Goal: Task Accomplishment & Management: Manage account settings

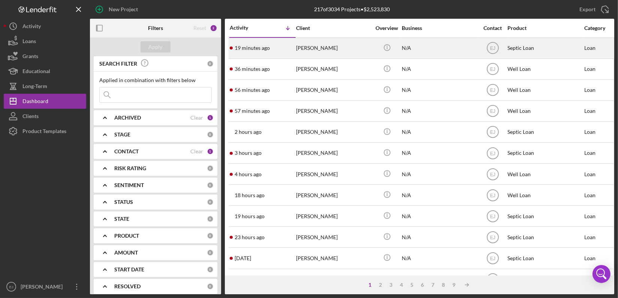
click at [335, 55] on div "Victor Xiong" at bounding box center [333, 48] width 75 height 20
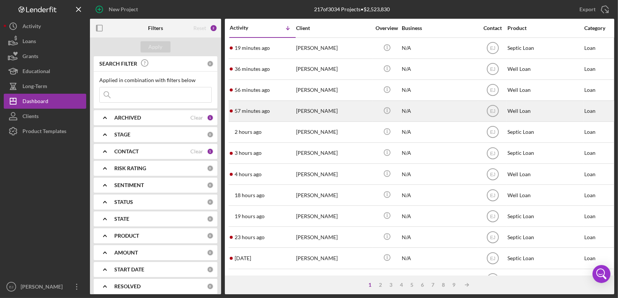
click at [278, 112] on div "57 minutes ago Kitty Lukacs" at bounding box center [263, 111] width 66 height 20
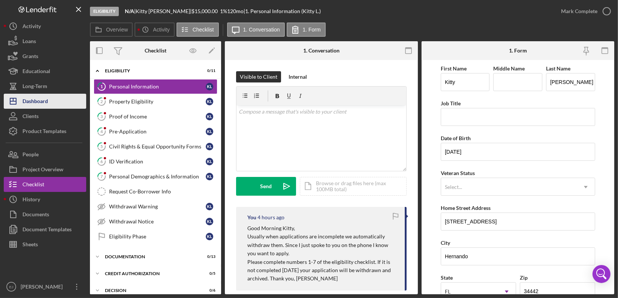
click at [63, 101] on button "Icon/Dashboard Dashboard" at bounding box center [45, 101] width 82 height 15
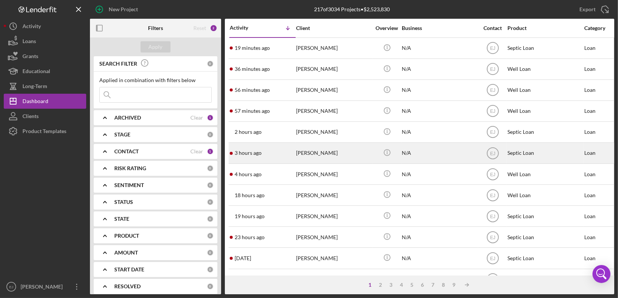
click at [311, 151] on div "[PERSON_NAME]" at bounding box center [333, 153] width 75 height 20
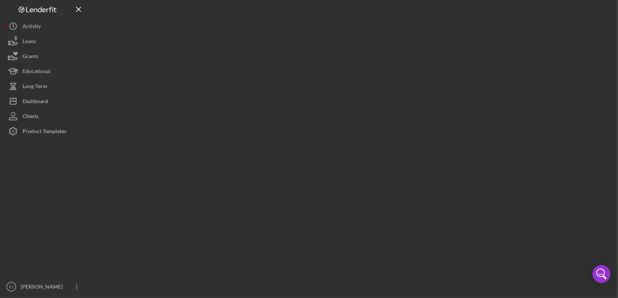
click at [311, 151] on div at bounding box center [352, 147] width 524 height 294
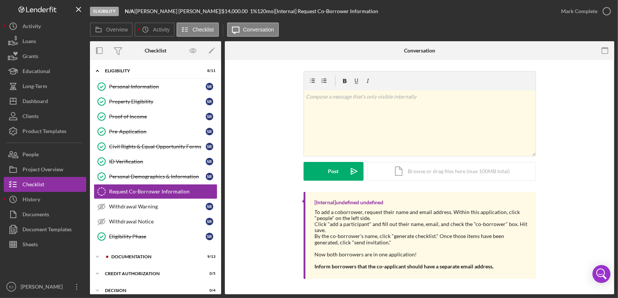
scroll to position [13, 0]
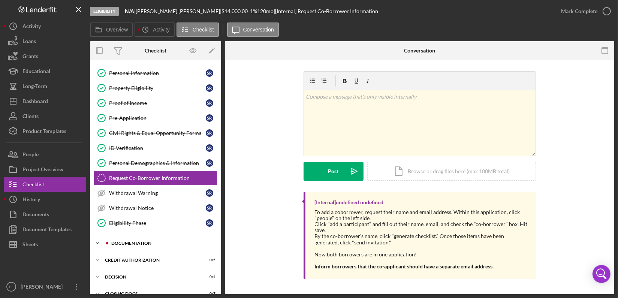
click at [94, 240] on icon "Icon/Expander" at bounding box center [97, 243] width 15 height 15
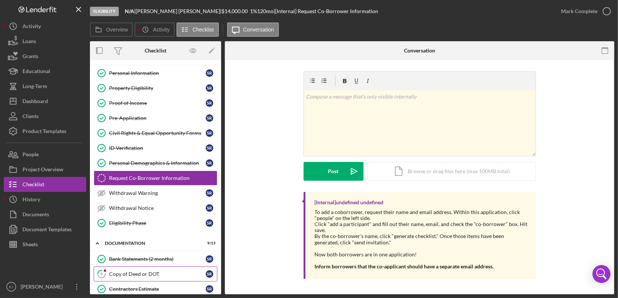
click at [125, 275] on div "Copy of Deed or DOT" at bounding box center [157, 274] width 97 height 6
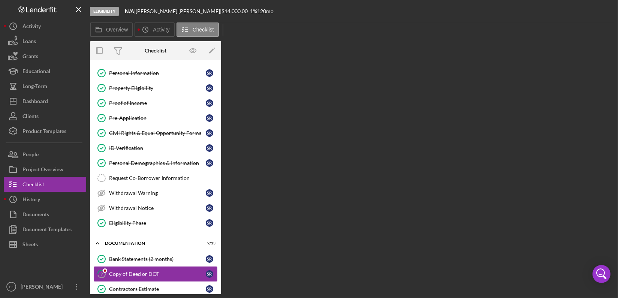
click at [125, 275] on div "Copy of Deed or DOT" at bounding box center [157, 274] width 97 height 6
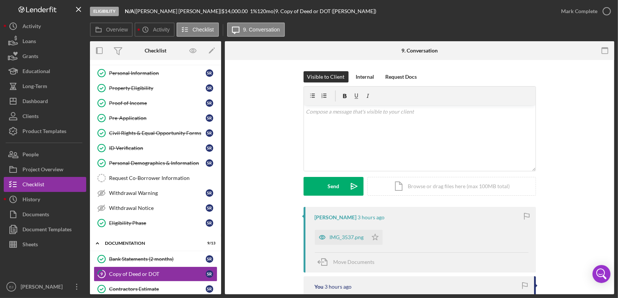
click at [582, 143] on div "Visible to Client Internal Request Docs v Color teal Color pink Remove color Ad…" at bounding box center [419, 139] width 367 height 136
click at [353, 239] on div "IMG_3537.png" at bounding box center [347, 237] width 34 height 6
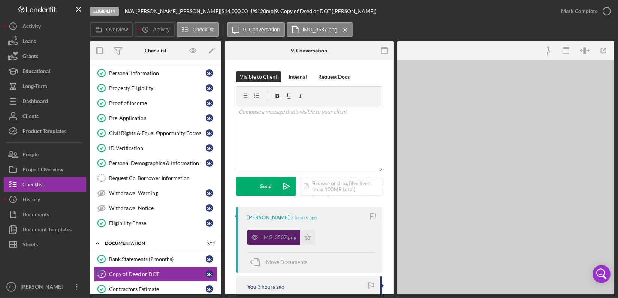
click at [353, 239] on div "IMG_3537.png Icon/Star" at bounding box center [310, 235] width 127 height 19
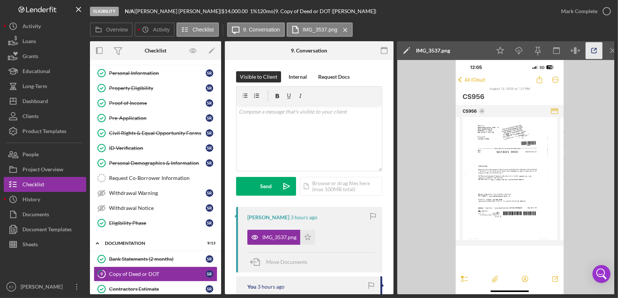
click at [589, 46] on icon "button" at bounding box center [594, 50] width 17 height 17
click at [265, 111] on p at bounding box center [309, 112] width 141 height 8
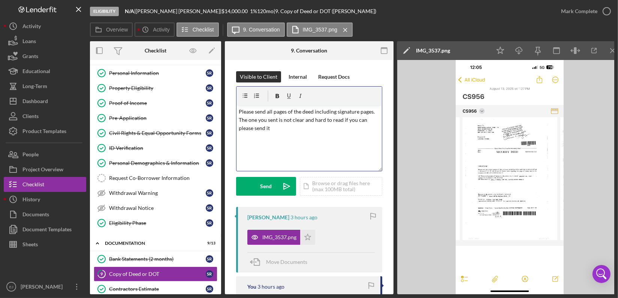
click at [276, 131] on p "Please send all pages of the deed including signature pages. The one you sent i…" at bounding box center [309, 120] width 141 height 25
click at [254, 127] on p "Please send all pages of the deed including signature pages. The one you sent i…" at bounding box center [309, 120] width 141 height 25
click at [284, 132] on div "v Color teal Color pink Remove color Add row above Add row below Add column bef…" at bounding box center [308, 138] width 145 height 66
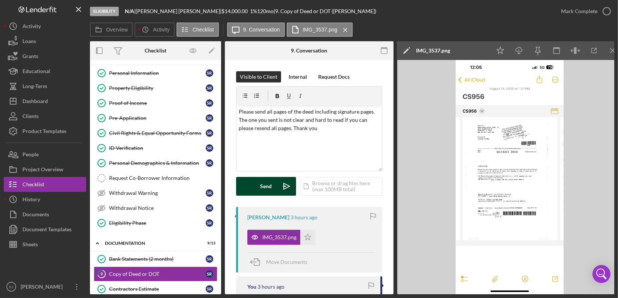
click at [273, 187] on button "Send Icon/icon-invite-send" at bounding box center [266, 186] width 60 height 19
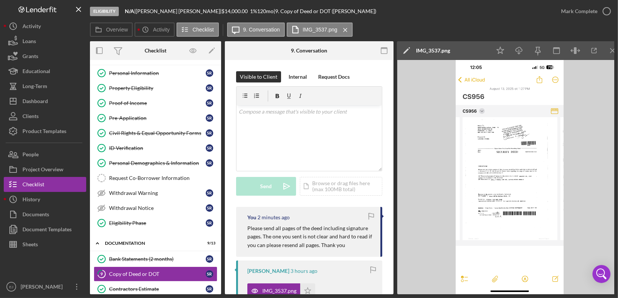
scroll to position [203, 0]
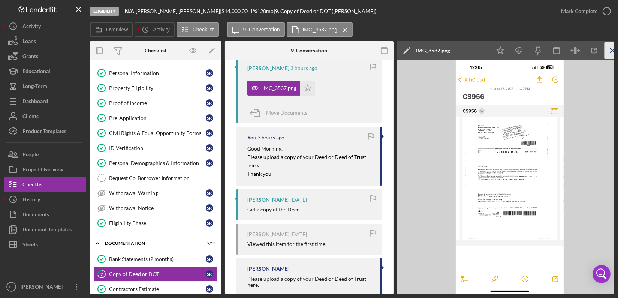
click at [610, 51] on icon "Icon/Menu Close" at bounding box center [612, 50] width 17 height 17
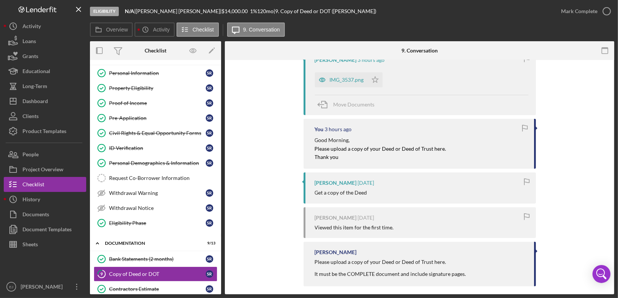
scroll to position [194, 0]
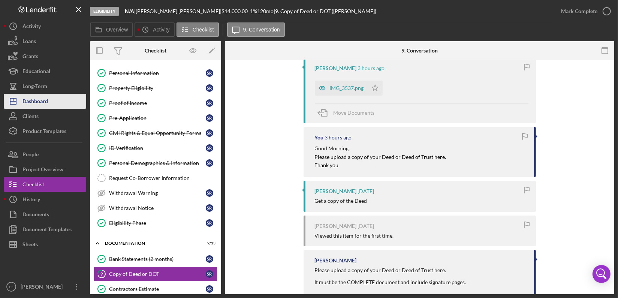
click at [31, 102] on div "Dashboard" at bounding box center [34, 102] width 25 height 17
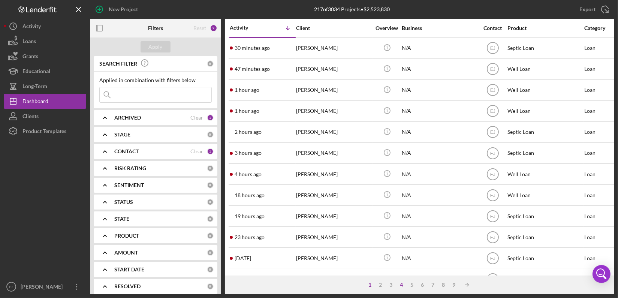
click at [404, 283] on div "4" at bounding box center [401, 285] width 10 height 6
click at [420, 285] on div "5" at bounding box center [419, 285] width 10 height 6
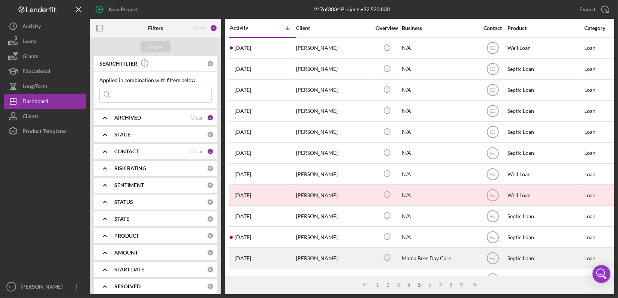
click at [436, 254] on div "Mama Bees Day Care" at bounding box center [439, 258] width 75 height 20
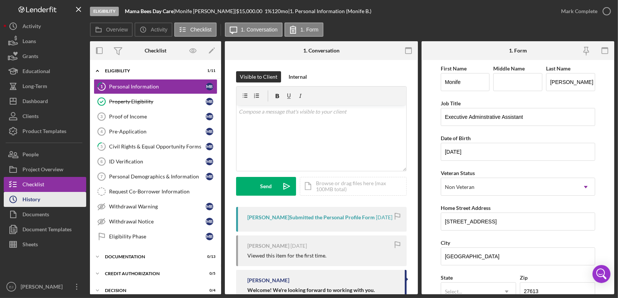
click at [48, 199] on button "Icon/History History" at bounding box center [45, 199] width 82 height 15
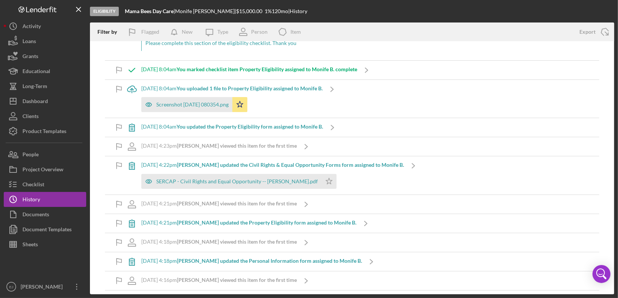
scroll to position [287, 0]
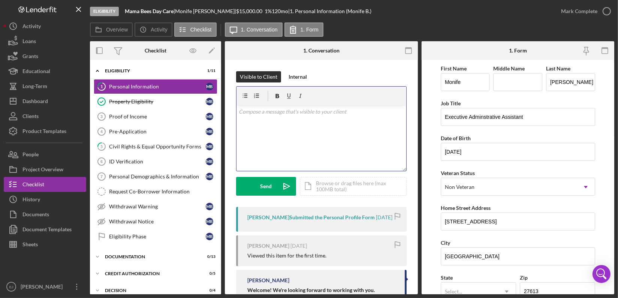
click at [279, 120] on div "v Color teal Color pink Remove color Add row above Add row below Add column bef…" at bounding box center [321, 138] width 170 height 66
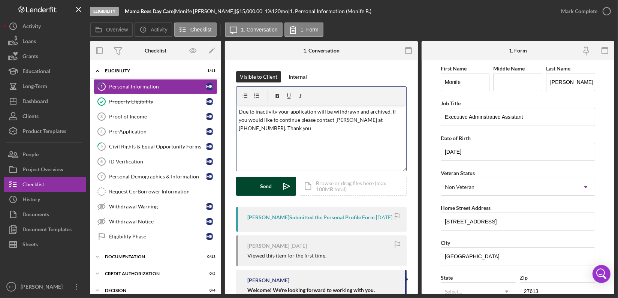
click at [266, 193] on div "Send" at bounding box center [266, 186] width 12 height 19
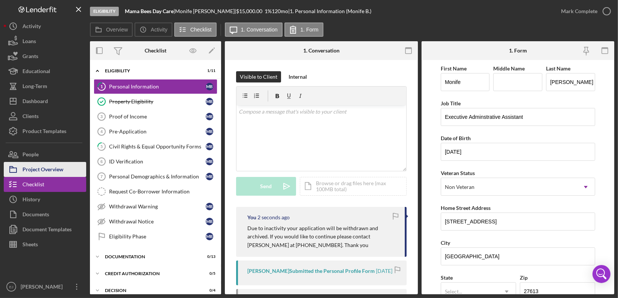
click at [49, 169] on div "Project Overview" at bounding box center [42, 170] width 41 height 17
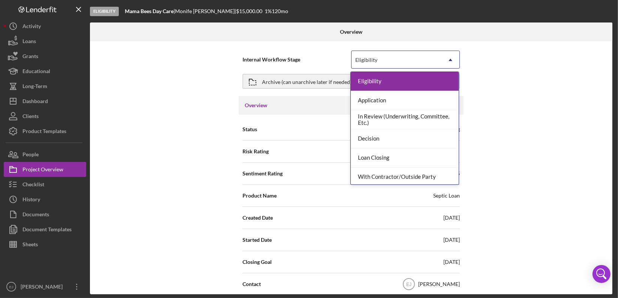
click at [450, 56] on icon "Icon/Dropdown Arrow" at bounding box center [450, 60] width 18 height 18
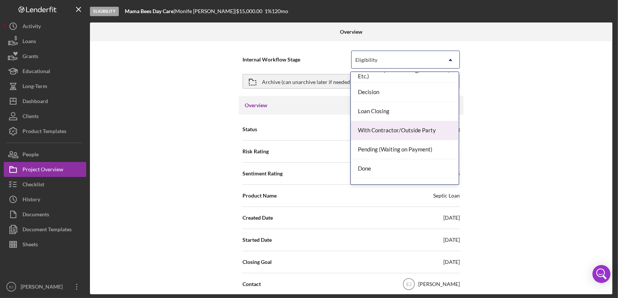
scroll to position [59, 0]
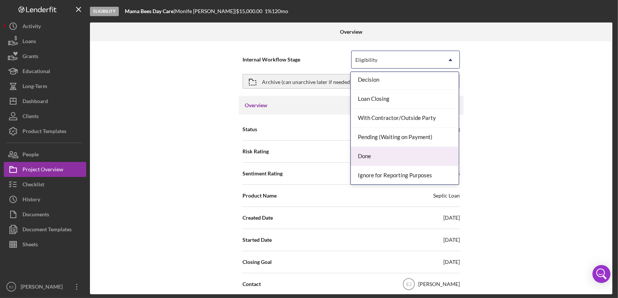
click at [431, 157] on div "Done" at bounding box center [405, 156] width 108 height 19
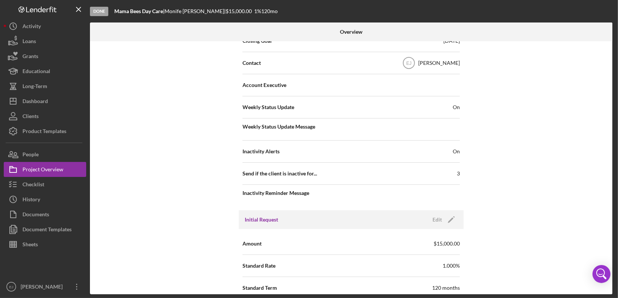
scroll to position [663, 0]
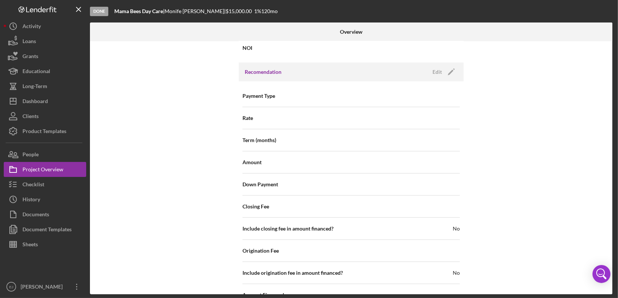
click at [610, 291] on div "Internal Workflow Stage Done Icon/Dropdown Arrow Archive (can unarchive later i…" at bounding box center [351, 167] width 522 height 253
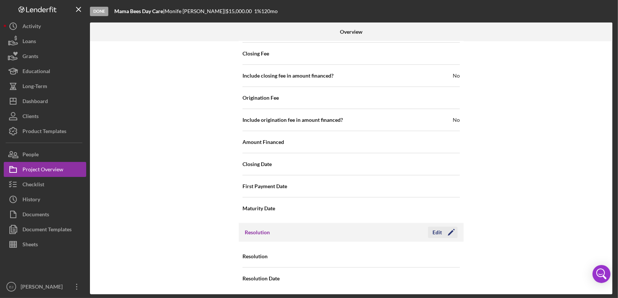
click at [435, 233] on div "Edit" at bounding box center [436, 232] width 9 height 11
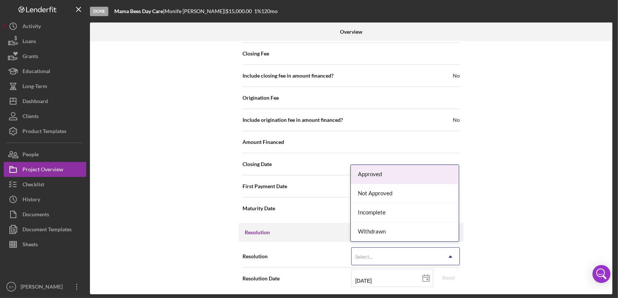
click at [451, 255] on icon "Icon/Dropdown Arrow" at bounding box center [450, 257] width 18 height 18
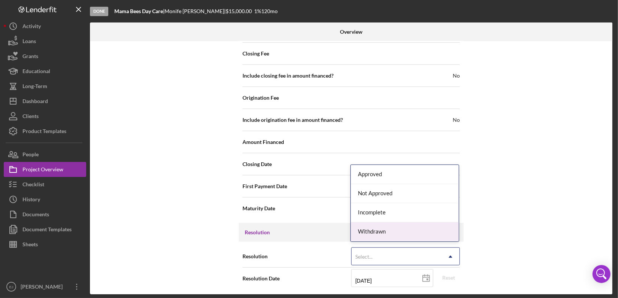
click at [443, 233] on div "Withdrawn" at bounding box center [405, 231] width 108 height 19
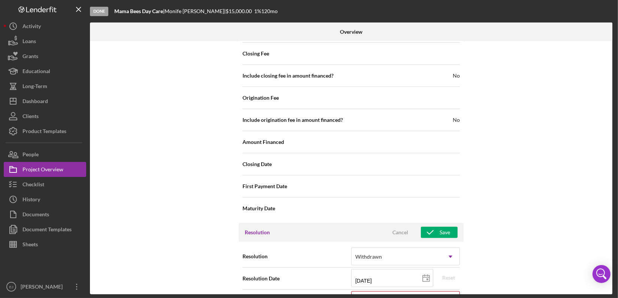
click at [610, 288] on div "Internal Workflow Stage Done Icon/Dropdown Arrow Archive (can unarchive later i…" at bounding box center [351, 167] width 522 height 253
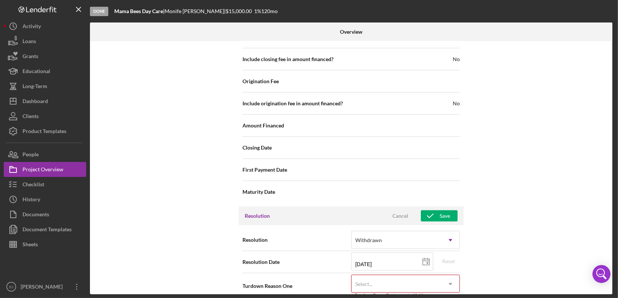
scroll to position [849, 0]
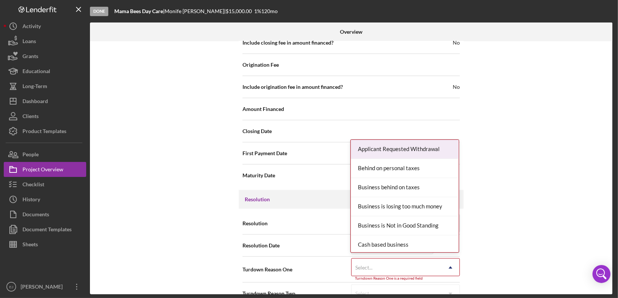
click at [445, 265] on icon "Icon/Dropdown Arrow" at bounding box center [450, 268] width 18 height 18
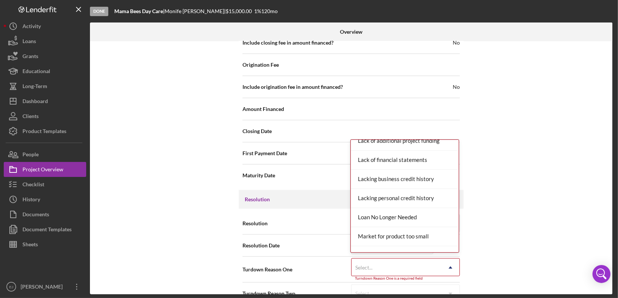
scroll to position [393, 0]
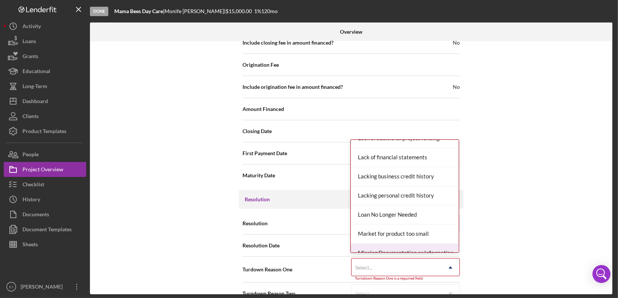
click at [441, 246] on div "Missing Documentation or Information" at bounding box center [405, 253] width 108 height 19
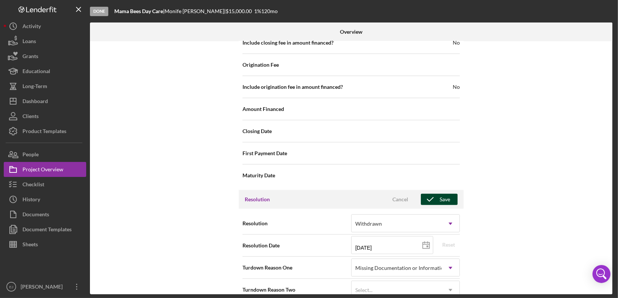
click at [445, 195] on div "Save" at bounding box center [444, 199] width 10 height 11
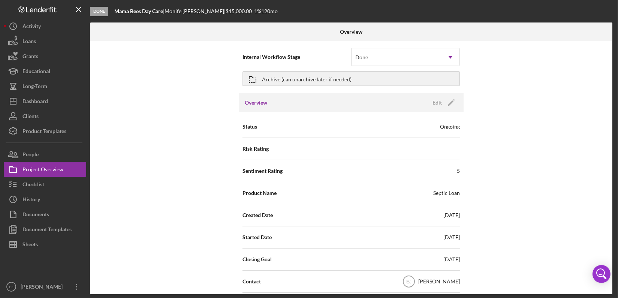
scroll to position [0, 0]
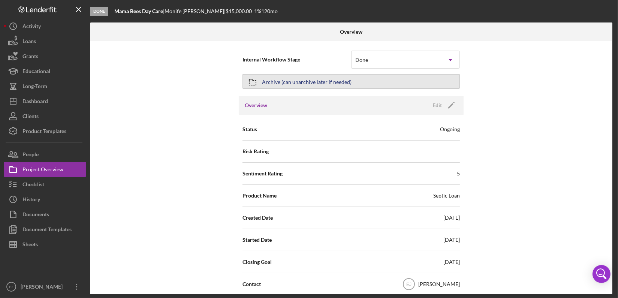
click at [269, 81] on div "Archive (can unarchive later if needed)" at bounding box center [307, 81] width 90 height 13
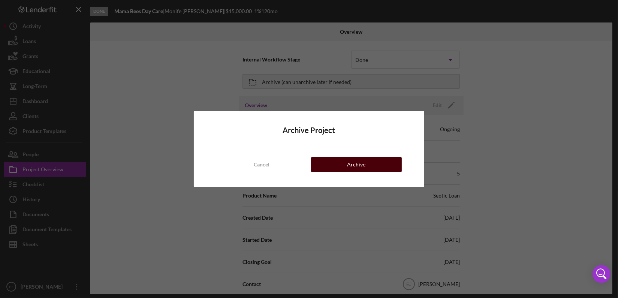
click at [382, 165] on button "Archive" at bounding box center [356, 164] width 91 height 15
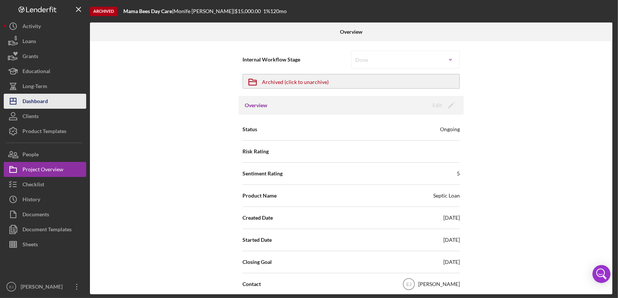
click at [44, 101] on div "Dashboard" at bounding box center [34, 102] width 25 height 17
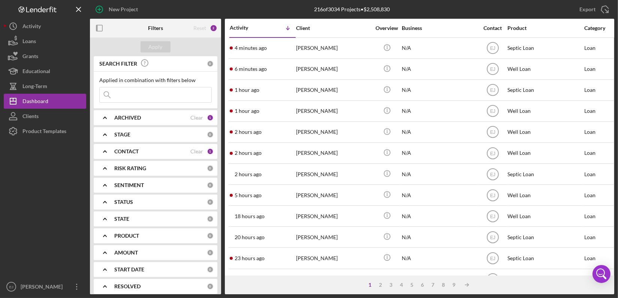
click at [160, 99] on input at bounding box center [156, 94] width 112 height 15
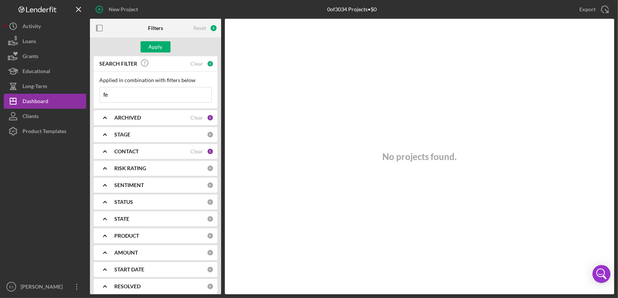
type input "f"
type input "nedra"
click at [153, 48] on div "Apply" at bounding box center [156, 46] width 14 height 11
click at [105, 117] on polyline at bounding box center [104, 117] width 3 height 1
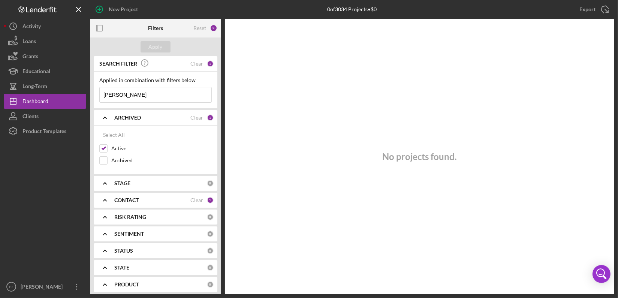
click at [108, 182] on icon "Icon/Expander" at bounding box center [105, 183] width 19 height 19
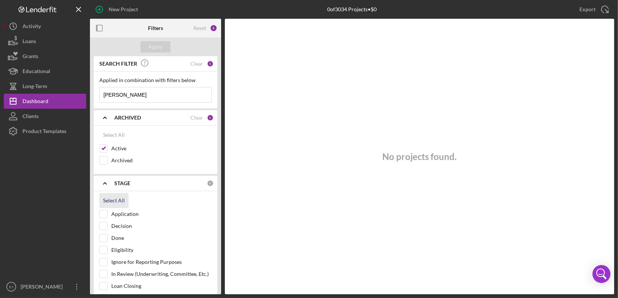
click at [108, 199] on div "Select All" at bounding box center [114, 200] width 22 height 15
checkbox input "true"
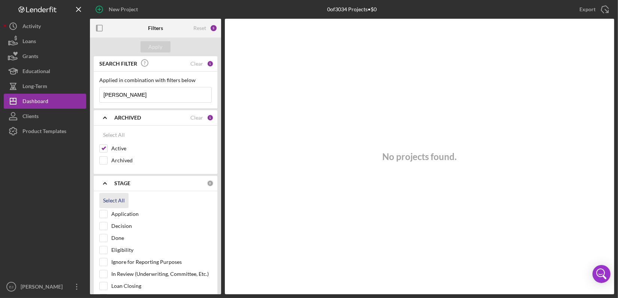
checkbox input "true"
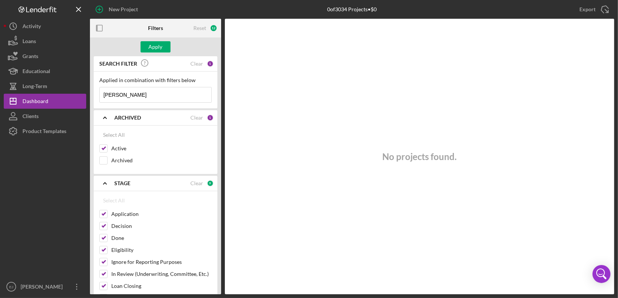
click at [219, 282] on div "SEARCH FILTER Clear 1 Applied in combination with filters below nedra Icon/Menu…" at bounding box center [155, 175] width 131 height 238
click at [218, 282] on div "SEARCH FILTER Clear 1 Applied in combination with filters below nedra Icon/Menu…" at bounding box center [155, 175] width 131 height 238
click at [151, 46] on div "Apply" at bounding box center [156, 46] width 14 height 11
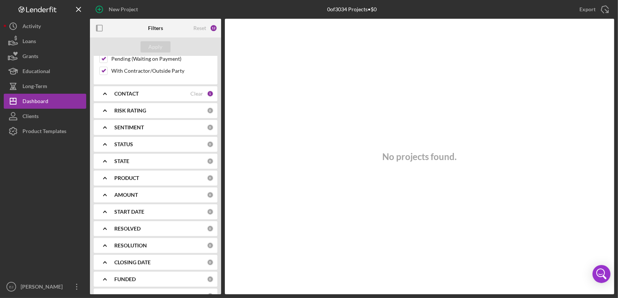
scroll to position [253, 0]
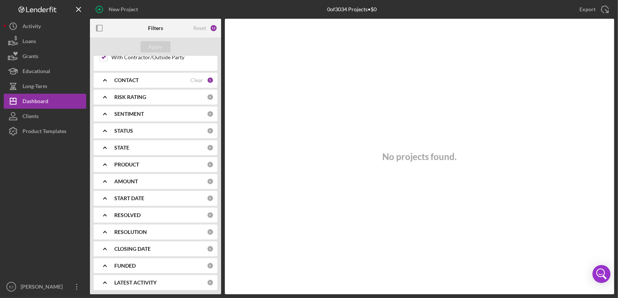
click at [108, 79] on icon "Icon/Expander" at bounding box center [105, 80] width 19 height 19
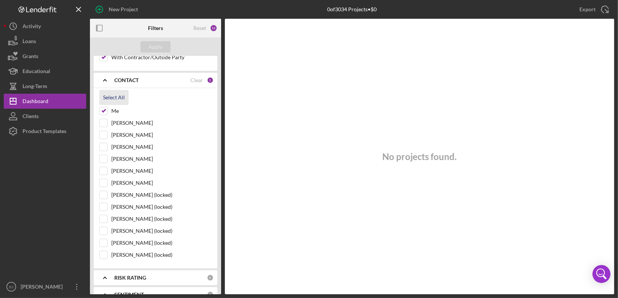
click at [108, 101] on div "Select All" at bounding box center [114, 97] width 22 height 15
checkbox input "true"
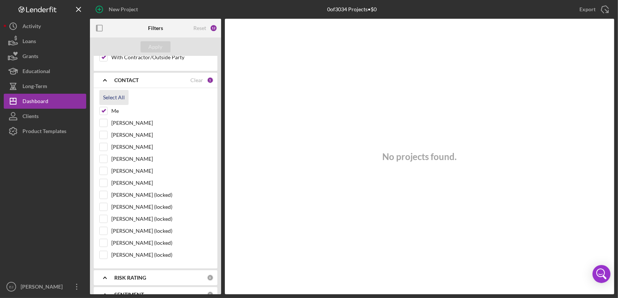
checkbox input "true"
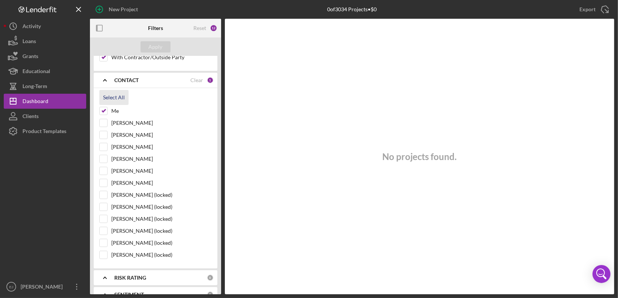
checkbox input "true"
click at [162, 46] on button "Apply" at bounding box center [155, 46] width 30 height 11
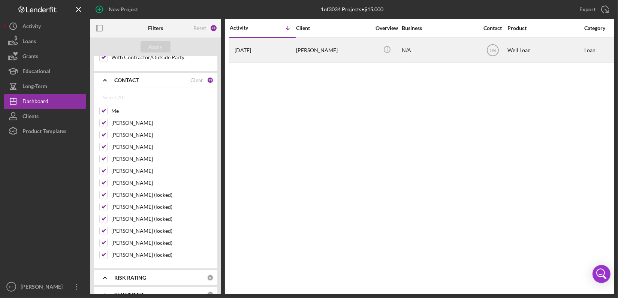
click at [306, 44] on div "Nedra Ferguson" at bounding box center [333, 50] width 75 height 24
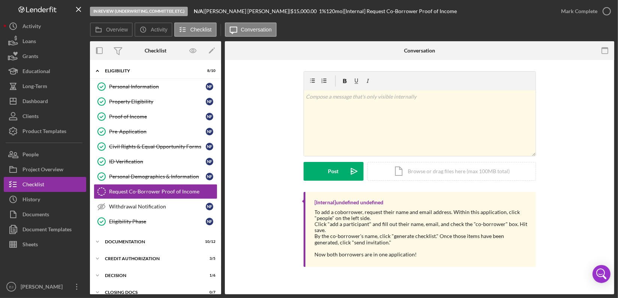
scroll to position [13, 0]
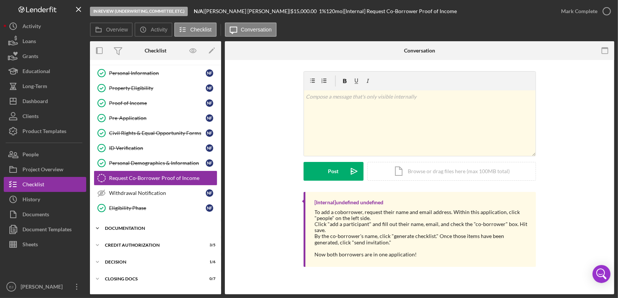
click at [101, 227] on icon "Icon/Expander" at bounding box center [97, 228] width 15 height 15
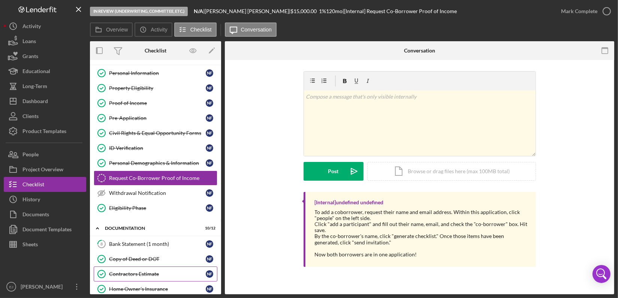
click at [146, 271] on div "Contractors Estimate" at bounding box center [157, 274] width 97 height 6
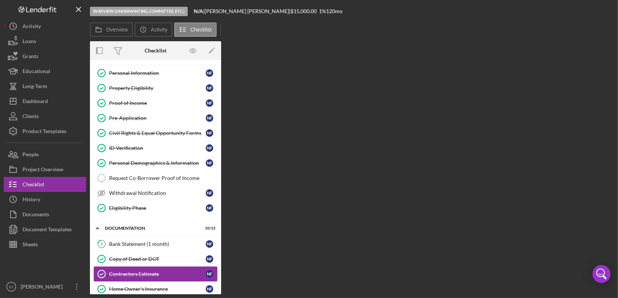
click at [146, 271] on div "Contractors Estimate" at bounding box center [157, 274] width 97 height 6
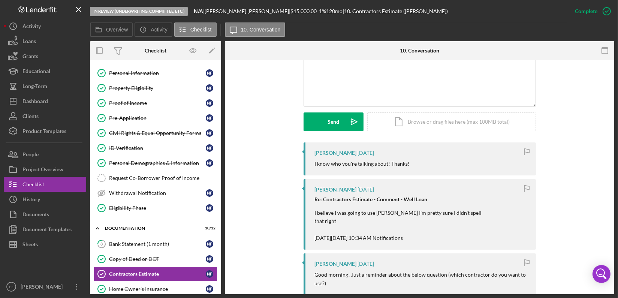
scroll to position [198, 0]
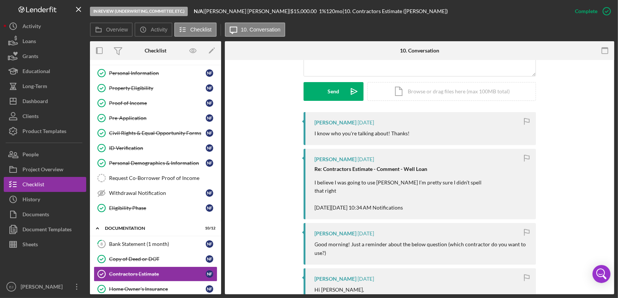
click at [614, 174] on div "In Review (Underwriting, Committee, Etc.) N/A | Nedra Ferguson | $15,000.00 1 %…" at bounding box center [309, 149] width 618 height 298
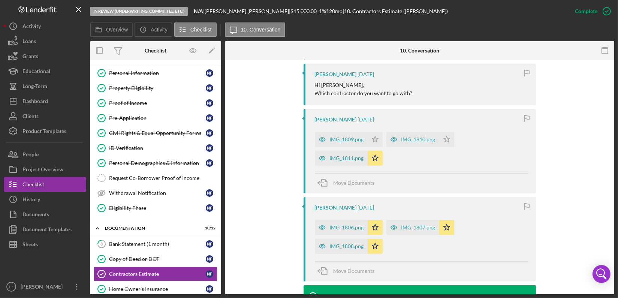
scroll to position [403, 0]
click at [617, 134] on div "In Review (Underwriting, Committee, Etc.) N/A | Nedra Ferguson | $15,000.00 1 %…" at bounding box center [309, 149] width 618 height 298
click at [352, 139] on div "IMG_1809.png" at bounding box center [347, 139] width 34 height 6
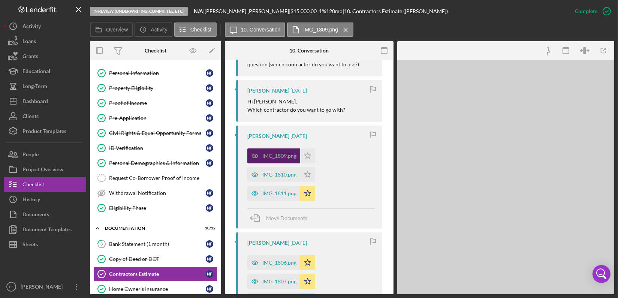
scroll to position [420, 0]
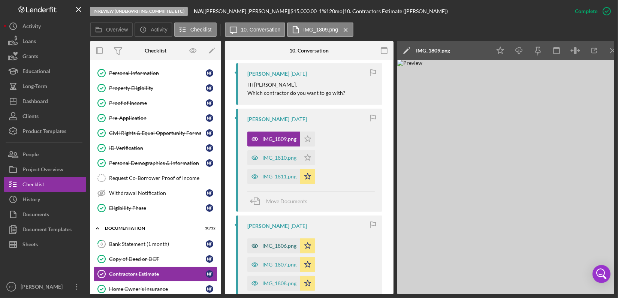
click at [261, 246] on icon "button" at bounding box center [254, 245] width 15 height 15
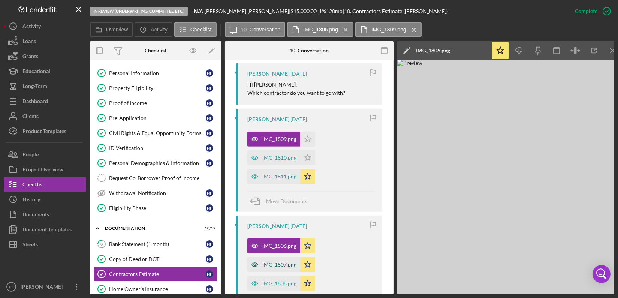
click at [271, 260] on div "IMG_1807.png" at bounding box center [273, 264] width 53 height 15
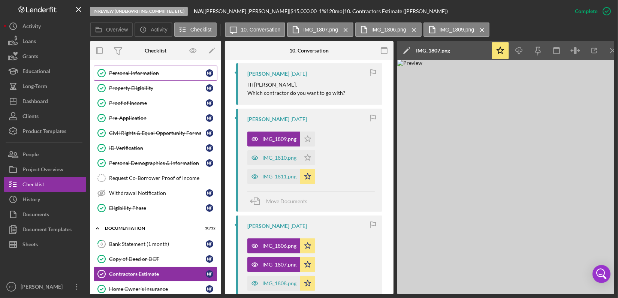
click at [147, 69] on link "Personal Information Personal Information N F" at bounding box center [156, 73] width 124 height 15
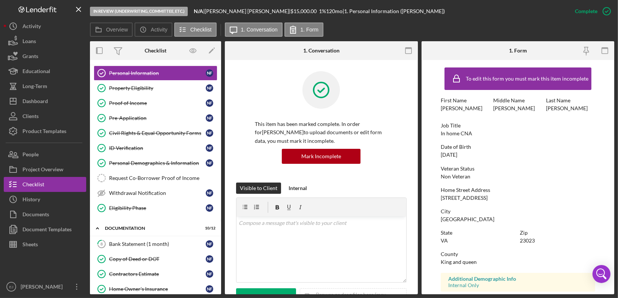
drag, startPoint x: 439, startPoint y: 198, endPoint x: 513, endPoint y: 193, distance: 74.8
click at [513, 193] on form "To edit this form you must mark this item incomplete First Name Nedra Middle Na…" at bounding box center [517, 177] width 193 height 234
click at [513, 193] on div "Home Street Address" at bounding box center [518, 190] width 154 height 6
drag, startPoint x: 438, startPoint y: 197, endPoint x: 498, endPoint y: 198, distance: 60.0
click at [498, 198] on form "To edit this form you must mark this item incomplete First Name Nedra Middle Na…" at bounding box center [517, 177] width 193 height 234
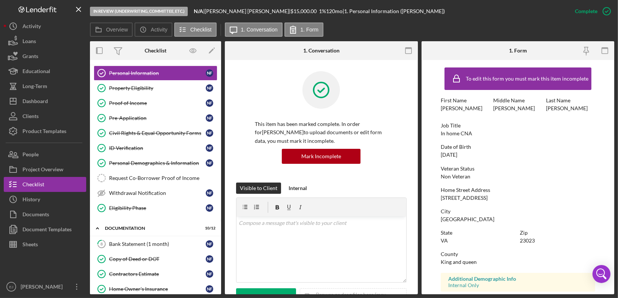
copy div "3623 Poor House Lane"
click at [31, 180] on div "Checklist" at bounding box center [33, 185] width 22 height 17
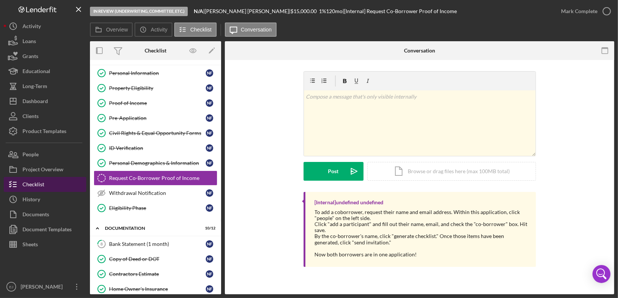
click at [37, 185] on div "Checklist" at bounding box center [33, 185] width 22 height 17
click at [221, 61] on div "Overview Internal Workflow Stage In Review (Underwriting, Committee, Etc.) Icon…" at bounding box center [352, 167] width 524 height 253
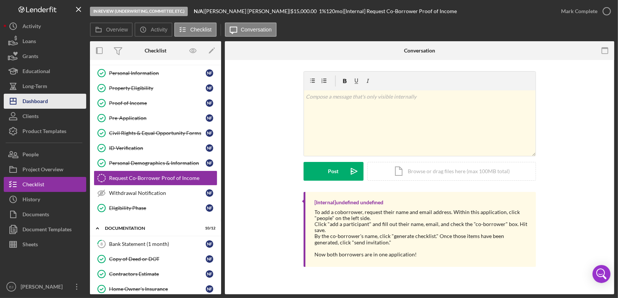
click at [50, 101] on button "Icon/Dashboard Dashboard" at bounding box center [45, 101] width 82 height 15
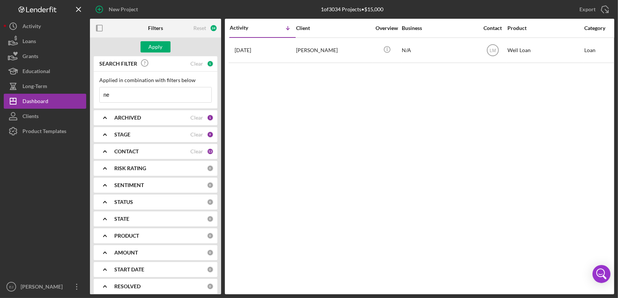
type input "n"
type input "burns"
click at [146, 47] on button "Apply" at bounding box center [155, 46] width 30 height 11
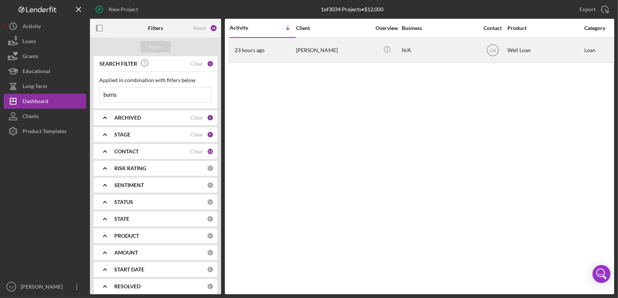
click at [311, 52] on div "Robert Burns" at bounding box center [333, 50] width 75 height 24
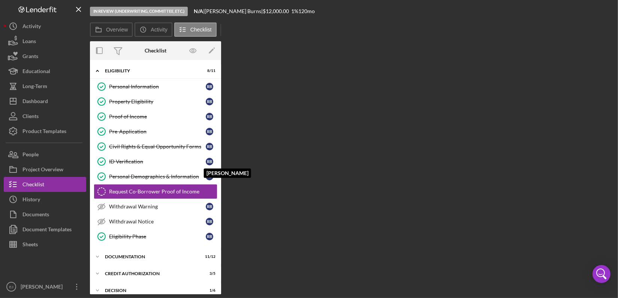
scroll to position [13, 0]
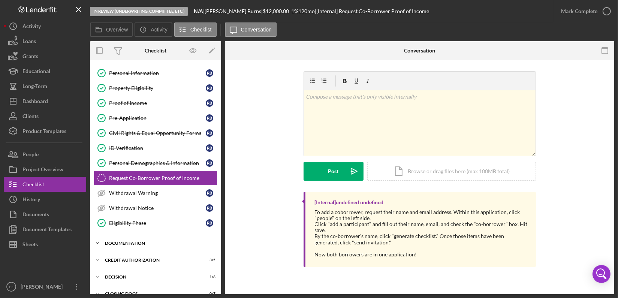
click at [96, 239] on icon "Icon/Expander" at bounding box center [97, 243] width 15 height 15
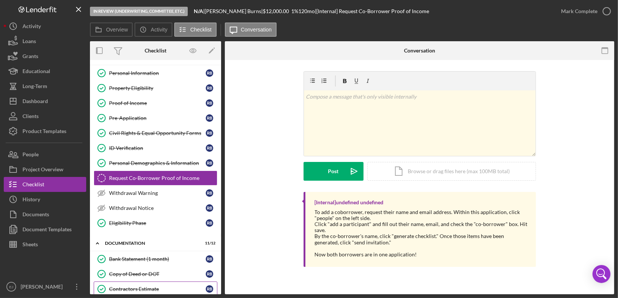
click at [160, 287] on div "Contractors Estimate" at bounding box center [157, 289] width 97 height 6
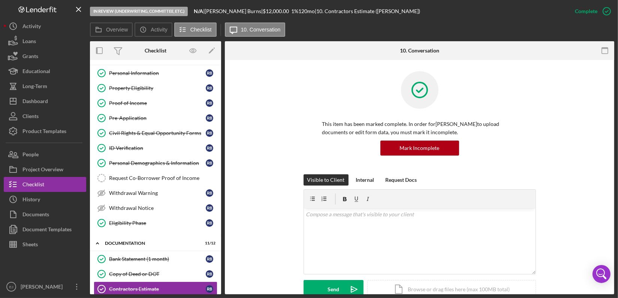
scroll to position [205, 0]
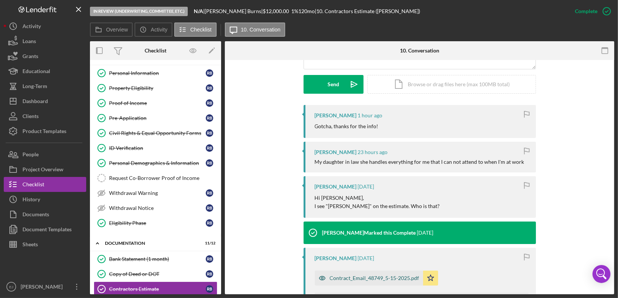
click at [369, 281] on div "Contract_Email_48749_5-15-2025.pdf" at bounding box center [369, 277] width 108 height 15
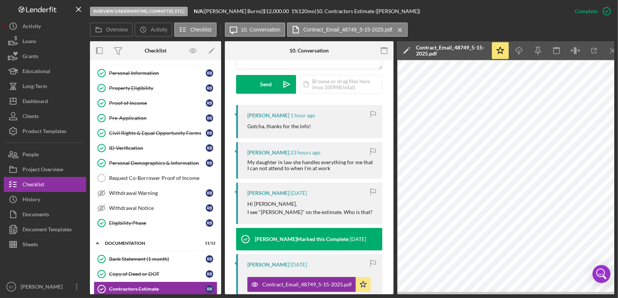
click at [247, 277] on button "Contract_Email_48749_5-15-2025.pdf Icon/Star" at bounding box center [308, 284] width 123 height 15
click at [45, 169] on div "Project Overview" at bounding box center [42, 170] width 41 height 17
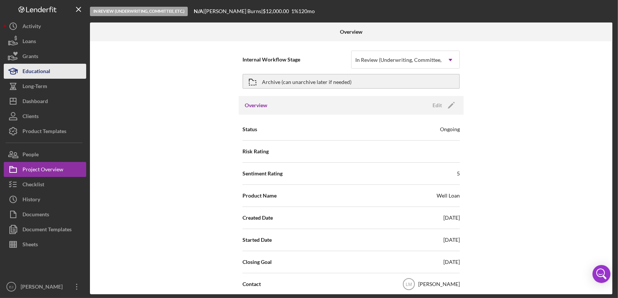
drag, startPoint x: 56, startPoint y: 104, endPoint x: 59, endPoint y: 68, distance: 36.4
click at [59, 68] on button "Educational" at bounding box center [45, 71] width 82 height 15
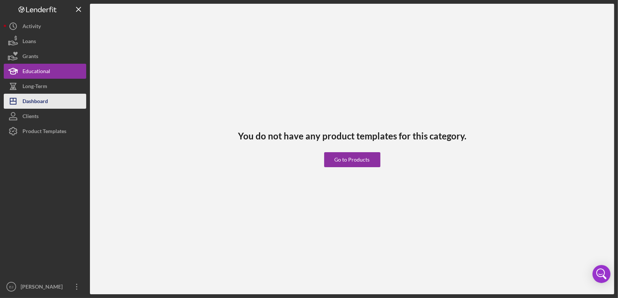
click at [49, 103] on button "Icon/Dashboard Dashboard" at bounding box center [45, 101] width 82 height 15
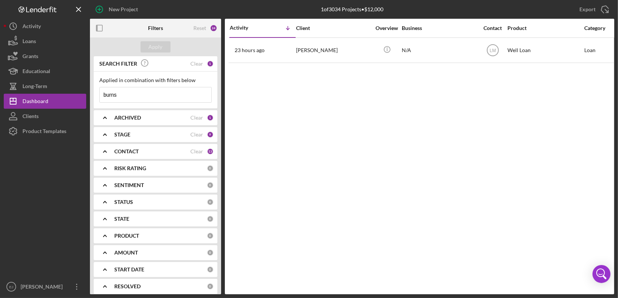
click at [143, 96] on input "burns" at bounding box center [156, 94] width 112 height 15
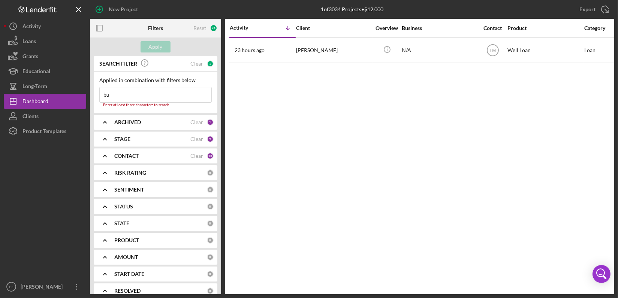
type input "b"
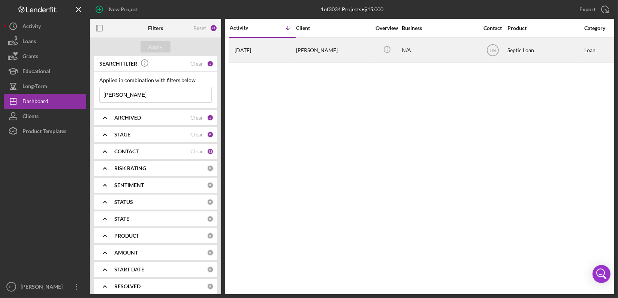
type input "eckstein"
click at [311, 54] on div "Diane Eckstein" at bounding box center [333, 50] width 75 height 24
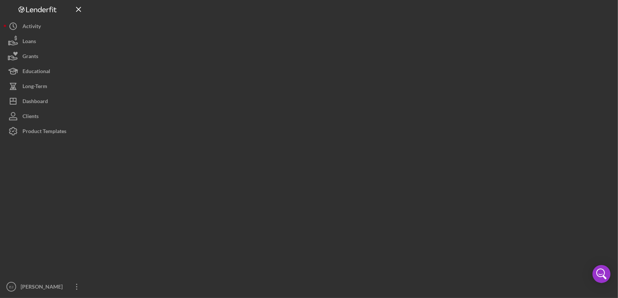
click at [311, 54] on div at bounding box center [352, 147] width 524 height 294
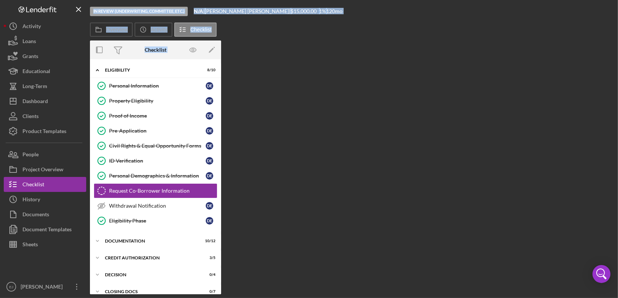
scroll to position [13, 0]
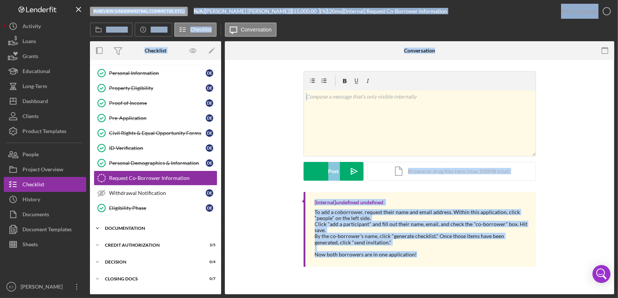
click at [101, 226] on icon "Icon/Expander" at bounding box center [97, 228] width 15 height 15
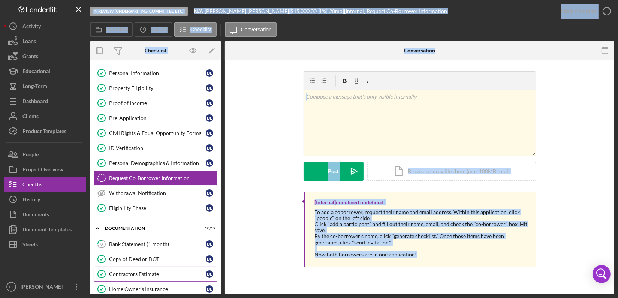
click at [148, 271] on div "Contractors Estimate" at bounding box center [157, 274] width 97 height 6
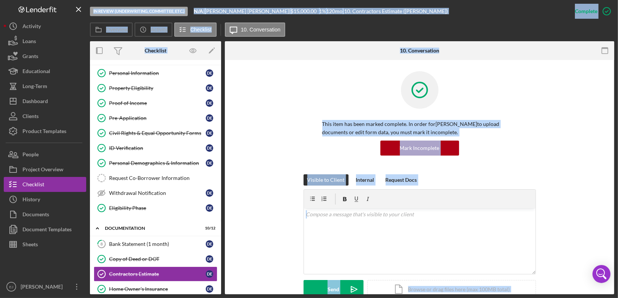
click at [601, 163] on div "This item has been marked complete. In order for Diane Eckstein to upload docum…" at bounding box center [419, 122] width 367 height 103
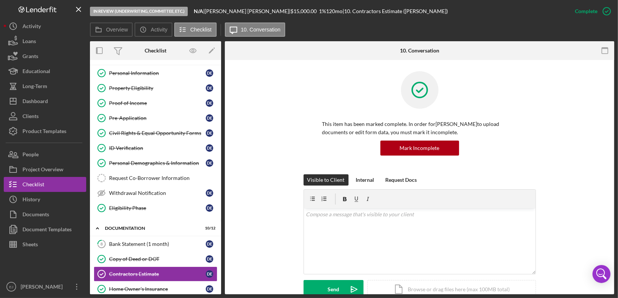
scroll to position [205, 0]
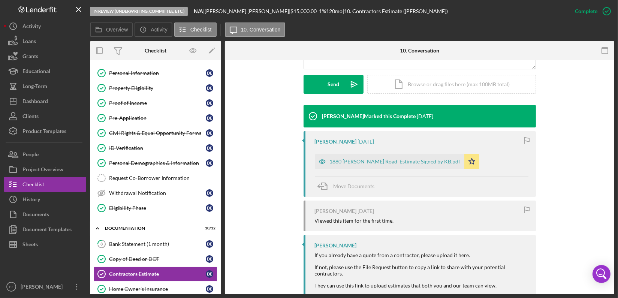
click at [395, 170] on div "Diane Eckstein 7 months ago 1880 Prunier Road_Estimate Signed by KB.pdf Icon/St…" at bounding box center [419, 164] width 232 height 66
click at [394, 166] on div "1880 Prunier Road_Estimate Signed by KB.pdf" at bounding box center [389, 161] width 149 height 15
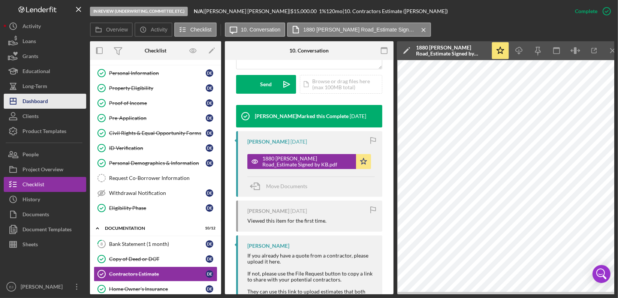
click at [41, 102] on div "Dashboard" at bounding box center [34, 102] width 25 height 17
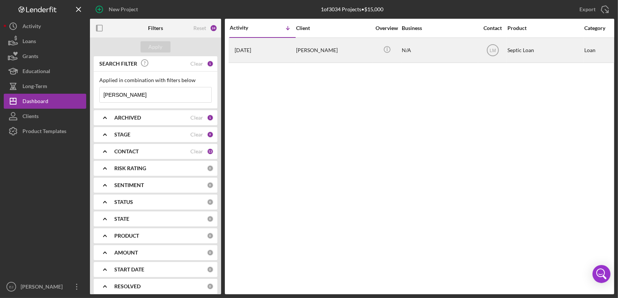
click at [302, 53] on div "Diane Eckstein" at bounding box center [333, 50] width 75 height 24
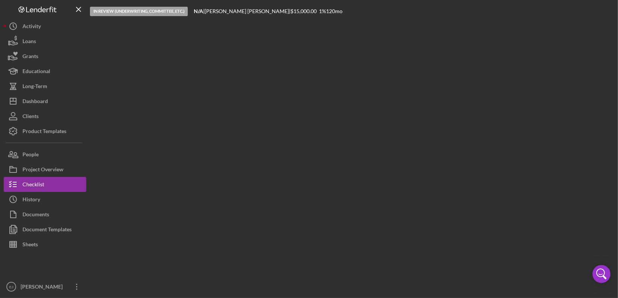
click at [302, 53] on div at bounding box center [352, 158] width 524 height 272
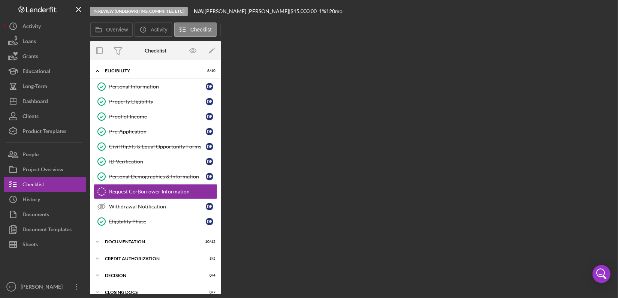
scroll to position [13, 0]
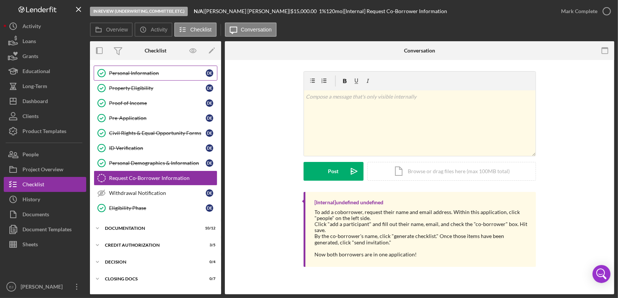
click at [134, 76] on link "Personal Information Personal Information D E" at bounding box center [156, 73] width 124 height 15
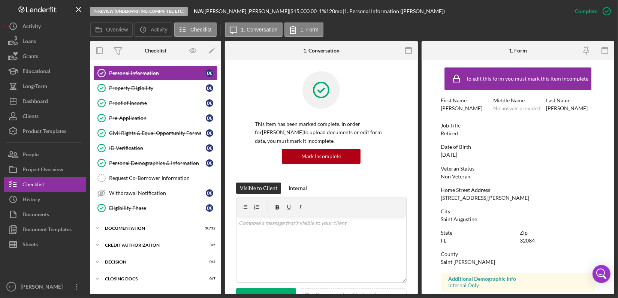
click at [570, 191] on div "Home Street Address" at bounding box center [518, 190] width 154 height 6
drag, startPoint x: 438, startPoint y: 196, endPoint x: 494, endPoint y: 200, distance: 56.7
click at [494, 200] on form "To edit this form you must mark this item incomplete First Name Diane Middle Na…" at bounding box center [517, 177] width 193 height 234
copy div "1880 Prunier Road"
click at [37, 102] on div "Dashboard" at bounding box center [34, 102] width 25 height 17
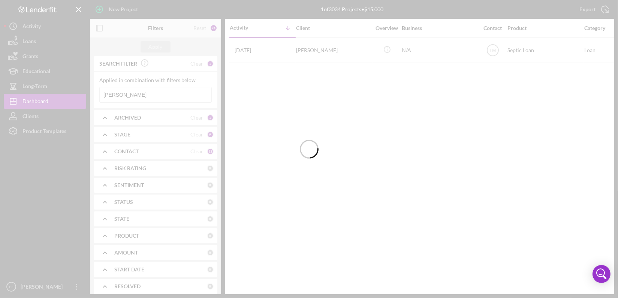
click at [159, 96] on div at bounding box center [309, 149] width 618 height 298
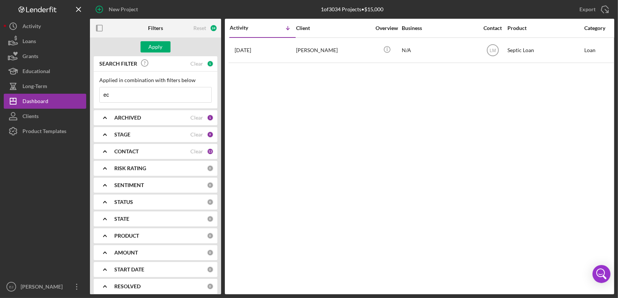
type input "e"
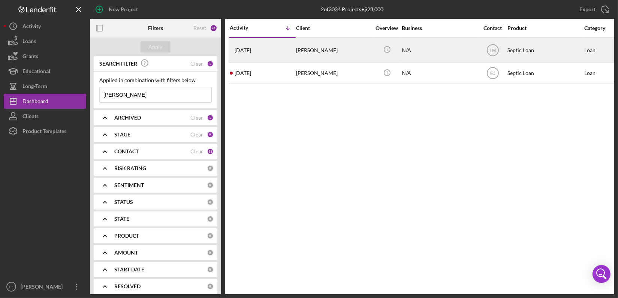
type input "jenkins"
click at [308, 52] on div "Keveri Jenkins" at bounding box center [333, 50] width 75 height 24
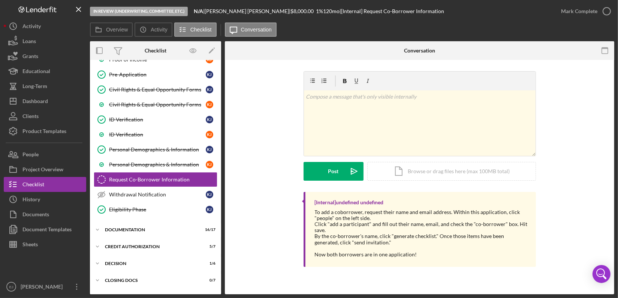
scroll to position [104, 0]
click at [103, 223] on icon "Icon/Expander" at bounding box center [97, 229] width 15 height 15
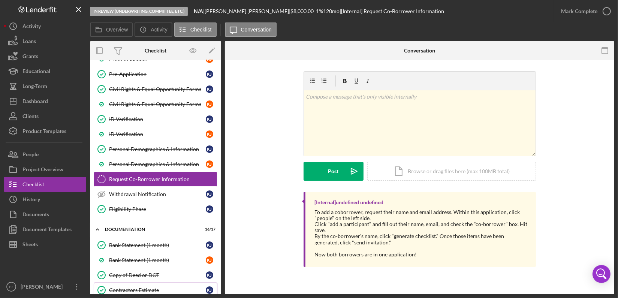
click at [153, 290] on div "Contractors Estimate" at bounding box center [157, 290] width 97 height 6
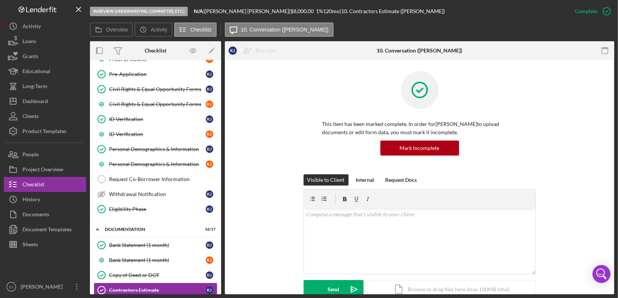
scroll to position [205, 0]
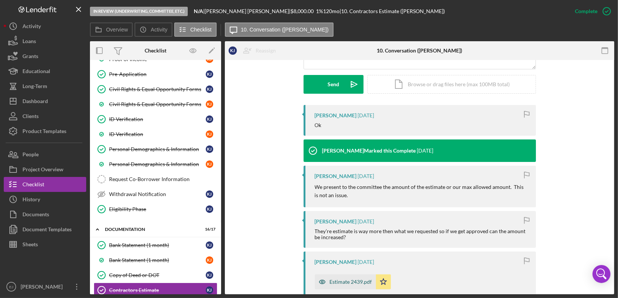
click at [342, 282] on div "Estimate 2439.pdf" at bounding box center [351, 282] width 42 height 6
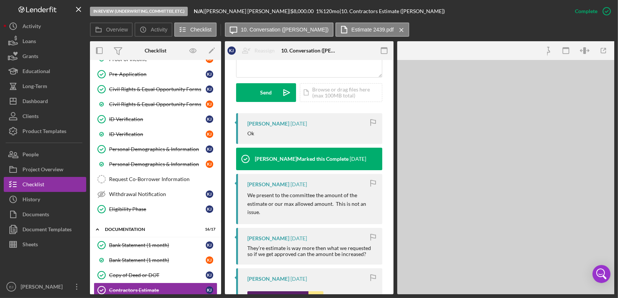
scroll to position [213, 0]
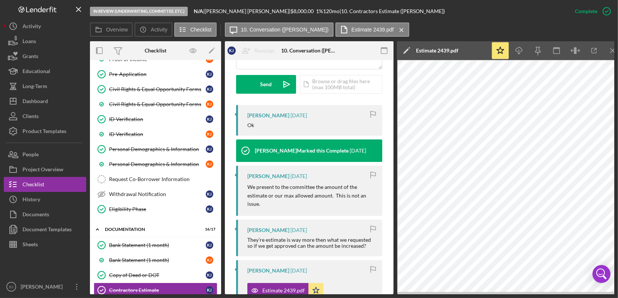
click at [614, 48] on div "In Review (Underwriting, Committee, Etc.) N/A | Keveri Jenkins | $8,000.00 1 % …" at bounding box center [309, 149] width 618 height 298
click at [613, 54] on icon "Icon/Menu Close" at bounding box center [612, 50] width 17 height 17
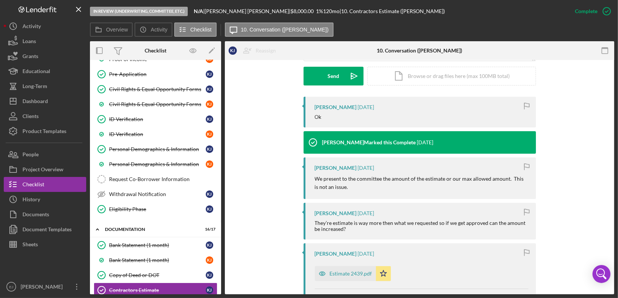
scroll to position [205, 0]
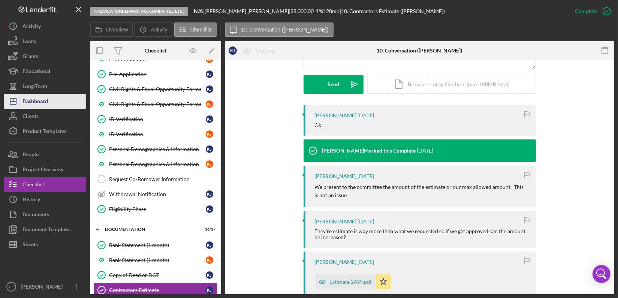
click at [46, 103] on div "Dashboard" at bounding box center [34, 102] width 25 height 17
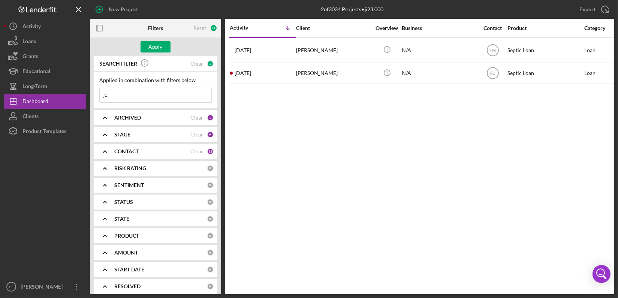
type input "j"
click at [145, 43] on button "Apply" at bounding box center [155, 46] width 30 height 11
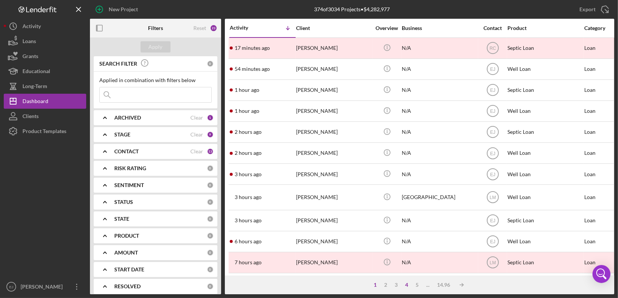
click at [406, 285] on div "4" at bounding box center [407, 285] width 10 height 6
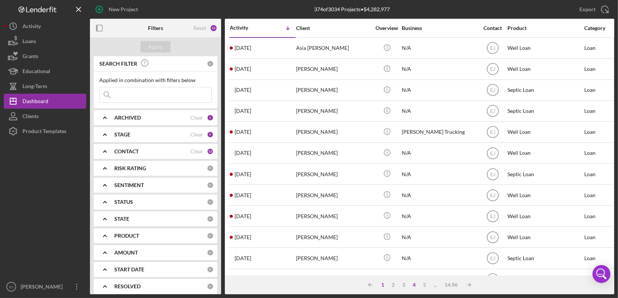
click at [384, 285] on div "1" at bounding box center [383, 285] width 10 height 6
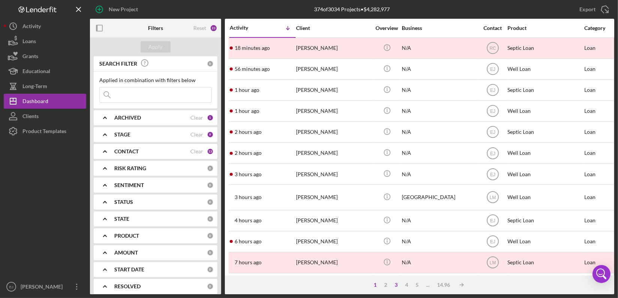
click at [396, 284] on div "3" at bounding box center [396, 285] width 10 height 6
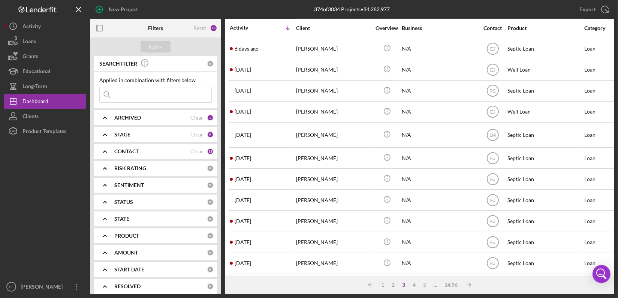
scroll to position [309, 0]
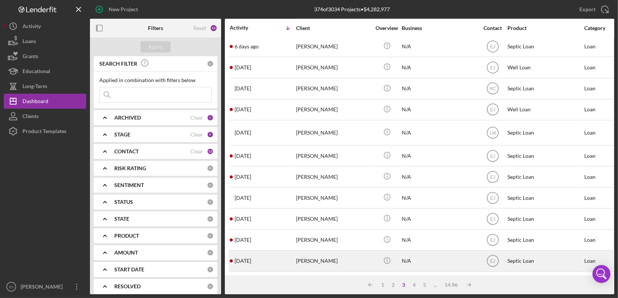
click at [270, 254] on div "1 week ago Kelly Black" at bounding box center [263, 261] width 66 height 20
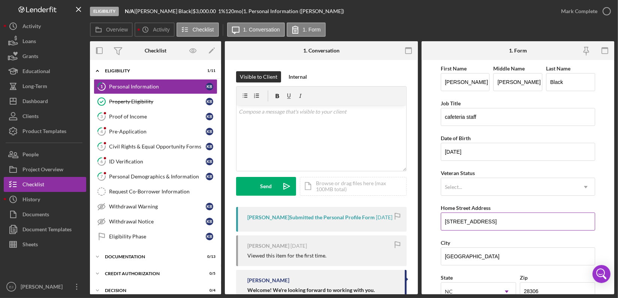
drag, startPoint x: 443, startPoint y: 219, endPoint x: 495, endPoint y: 219, distance: 51.7
click at [495, 219] on input "383 Highview Dr" at bounding box center [518, 221] width 154 height 18
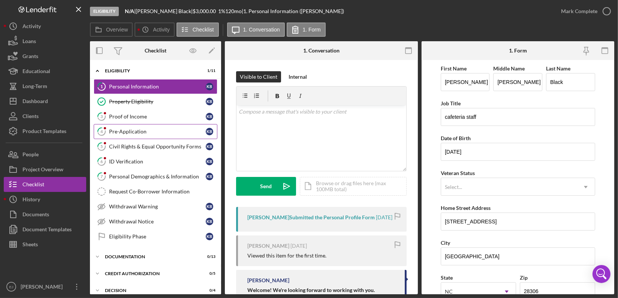
click at [147, 133] on div "Pre-Application" at bounding box center [157, 132] width 97 height 6
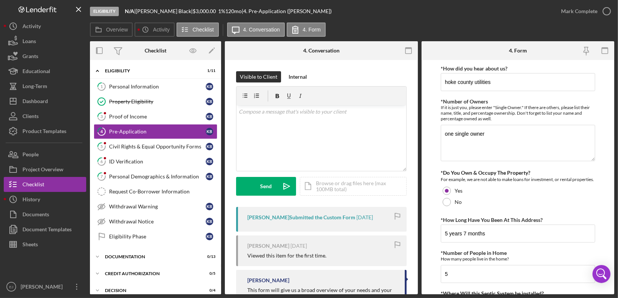
click at [614, 178] on div "Eligibility N/A | Kelly Black | $3,000.00 1 % 120 mo | 4. Pre-Application (Kell…" at bounding box center [309, 149] width 618 height 298
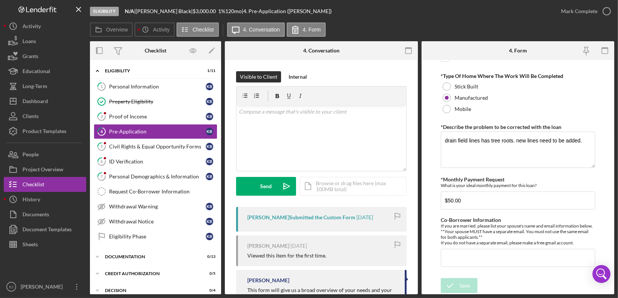
scroll to position [415, 0]
click at [122, 114] on div "Proof of Income" at bounding box center [157, 117] width 97 height 6
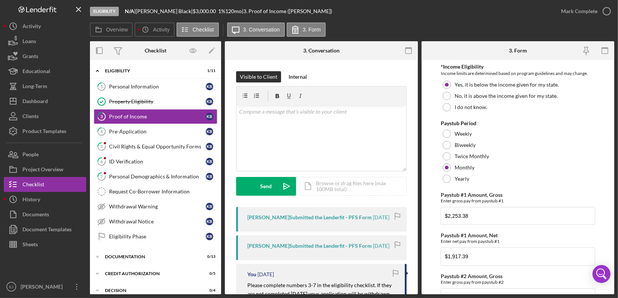
click at [414, 288] on div "Visible to Client Internal v Color teal Color pink Remove color Add row above A…" at bounding box center [321, 282] width 193 height 445
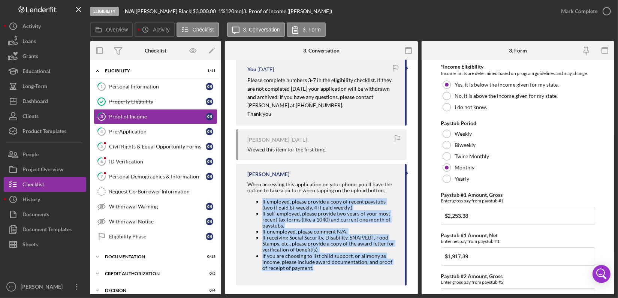
drag, startPoint x: 247, startPoint y: 202, endPoint x: 365, endPoint y: 284, distance: 143.8
click at [365, 284] on div "Erica Jenkins When accessing this application on your phone, you'll have the op…" at bounding box center [321, 224] width 170 height 121
copy ul "If employed, please provide a copy of recent paystubs (two if paid bi-weekly, 4…"
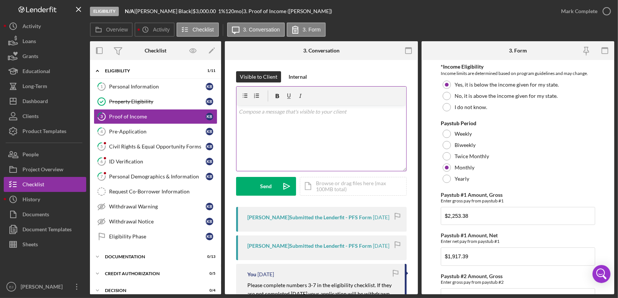
click at [336, 131] on div "v Color teal Color pink Remove color Add row above Add row below Add column bef…" at bounding box center [321, 138] width 170 height 66
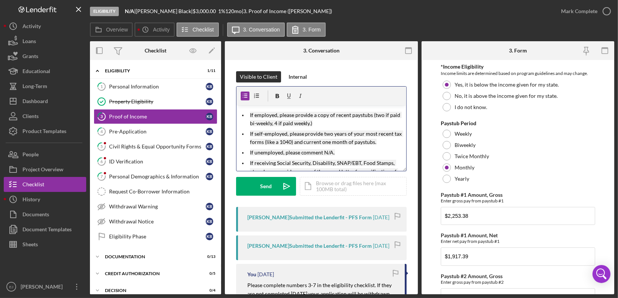
scroll to position [41, 0]
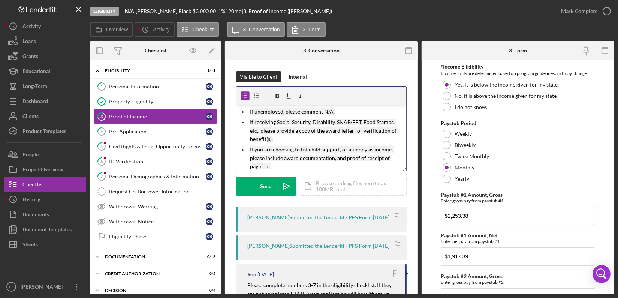
click at [240, 110] on ul "If employed, please provide a copy of recent paystubs (two if paid bi-weekly, 4…" at bounding box center [321, 120] width 170 height 101
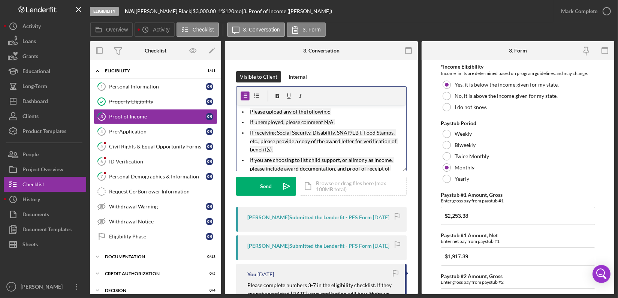
click at [245, 112] on ul "If employed, please provide a copy of recent paystubs (two if paid bi-weekly, 4…" at bounding box center [321, 125] width 170 height 111
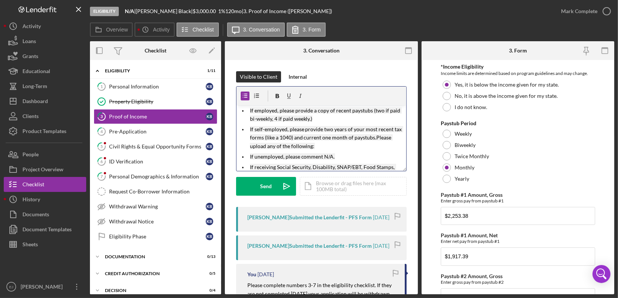
scroll to position [1, 0]
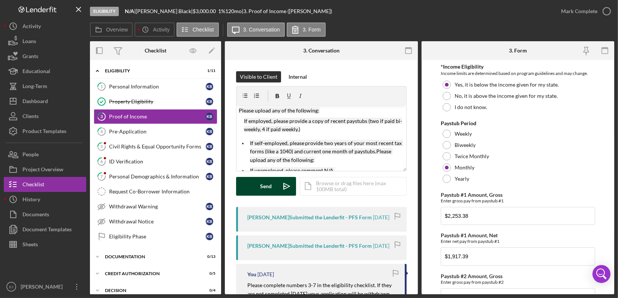
click at [275, 182] on button "Send Icon/icon-invite-send" at bounding box center [266, 186] width 60 height 19
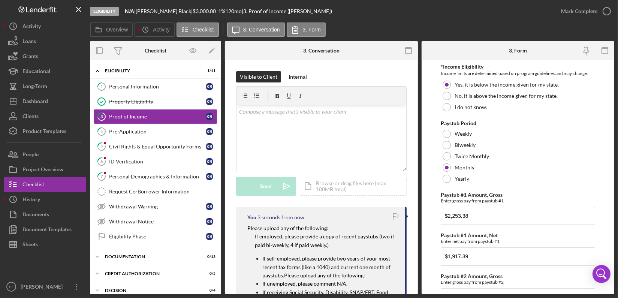
scroll to position [0, 0]
click at [121, 145] on div "Civil Rights & Equal Opportunity Forms" at bounding box center [157, 146] width 97 height 6
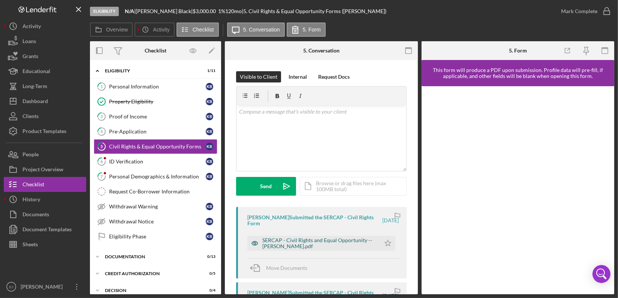
click at [335, 241] on div "SERCAP - Civil Rights and Equal Opportunity -- Kelly Black.pdf" at bounding box center [319, 243] width 114 height 12
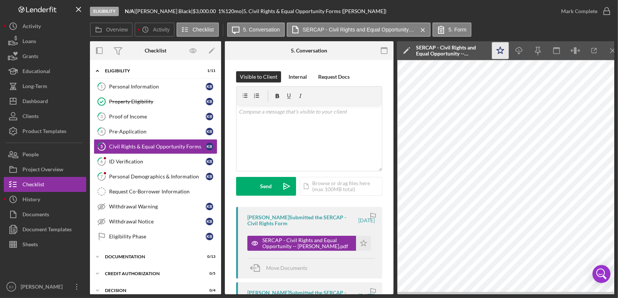
click at [503, 55] on icon "Icon/Star" at bounding box center [500, 50] width 17 height 17
click at [138, 158] on div "ID Verification" at bounding box center [157, 161] width 97 height 6
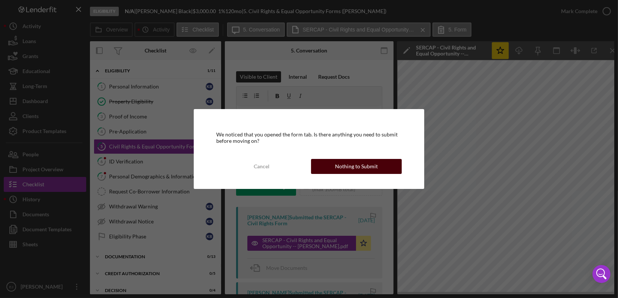
click at [350, 166] on div "Nothing to Submit" at bounding box center [356, 166] width 43 height 15
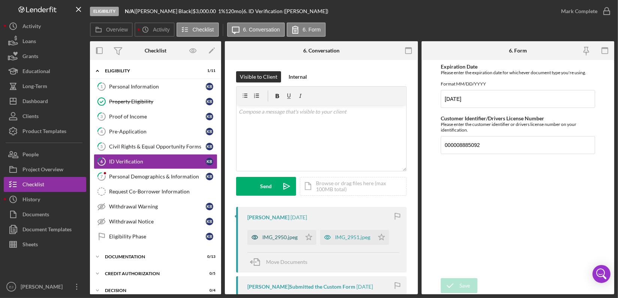
click at [293, 239] on div "IMG_2950.jpeg" at bounding box center [279, 237] width 35 height 6
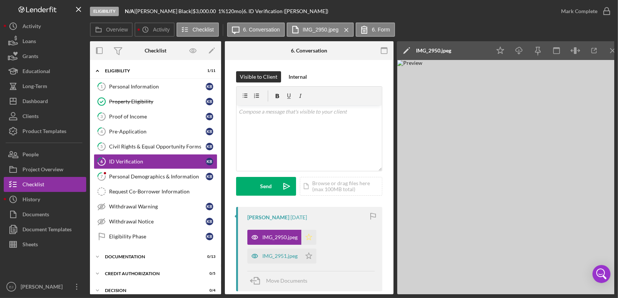
click at [309, 236] on polygon "button" at bounding box center [309, 237] width 6 height 6
click at [306, 256] on icon "Icon/Star" at bounding box center [308, 255] width 15 height 15
click at [291, 259] on div "IMG_2951.jpeg" at bounding box center [274, 255] width 54 height 15
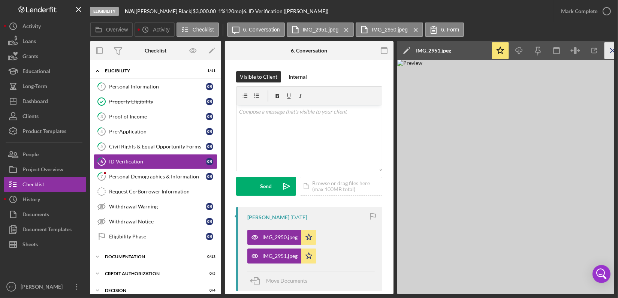
click at [611, 52] on icon "Icon/Menu Close" at bounding box center [612, 50] width 17 height 17
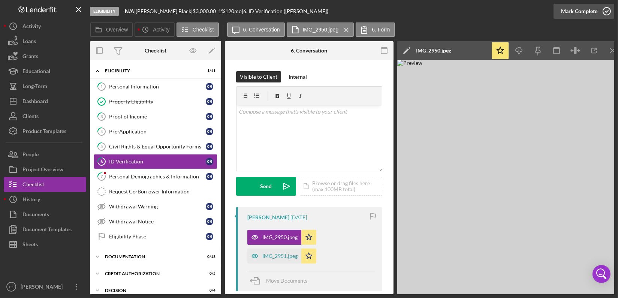
click at [605, 9] on icon "button" at bounding box center [606, 11] width 19 height 19
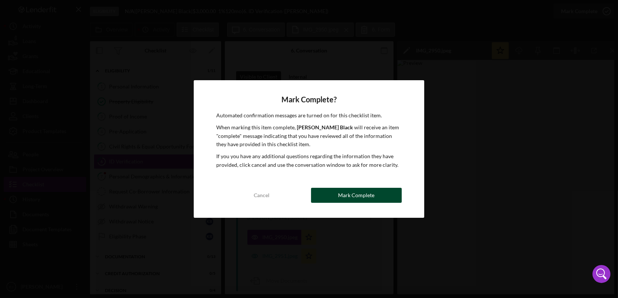
click at [377, 196] on button "Mark Complete" at bounding box center [356, 195] width 91 height 15
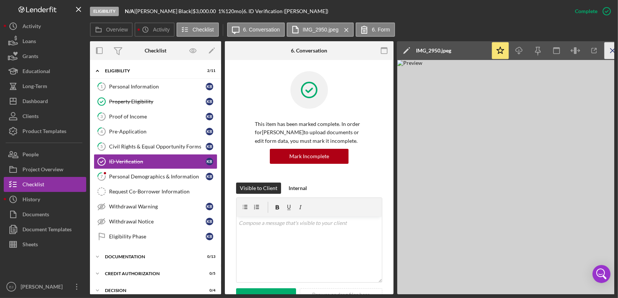
click at [610, 54] on icon "Icon/Menu Close" at bounding box center [612, 50] width 17 height 17
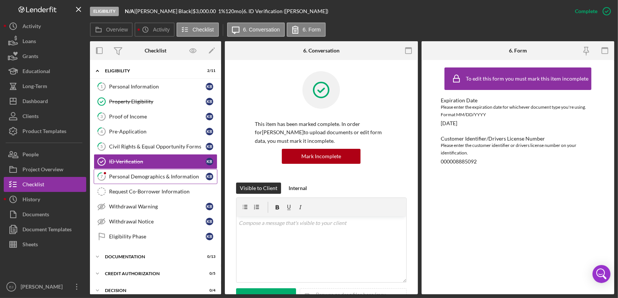
click at [141, 176] on div "Personal Demographics & Information" at bounding box center [157, 176] width 97 height 6
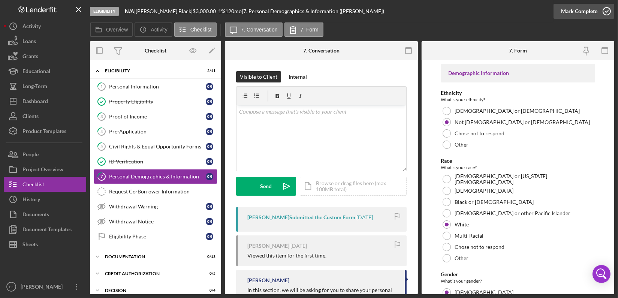
click at [608, 11] on icon "button" at bounding box center [606, 11] width 19 height 19
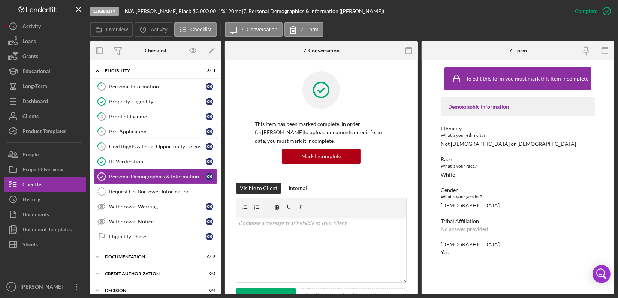
click at [129, 127] on link "4 Pre-Application K B" at bounding box center [156, 131] width 124 height 15
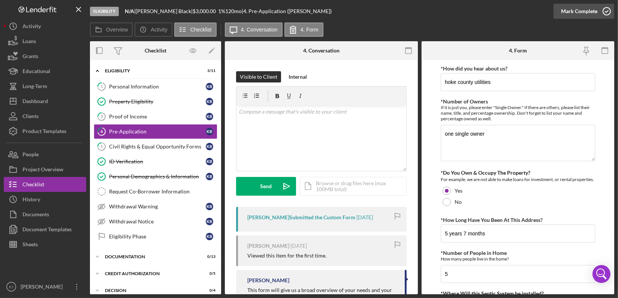
click at [604, 10] on icon "button" at bounding box center [606, 11] width 19 height 19
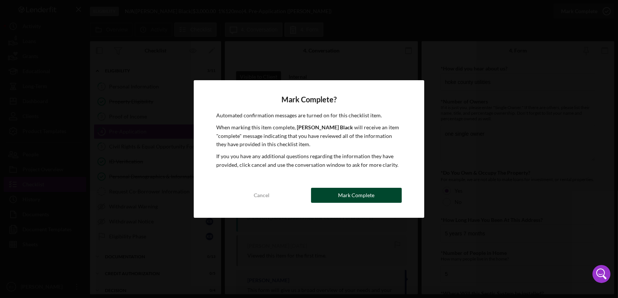
click at [356, 197] on div "Mark Complete" at bounding box center [356, 195] width 36 height 15
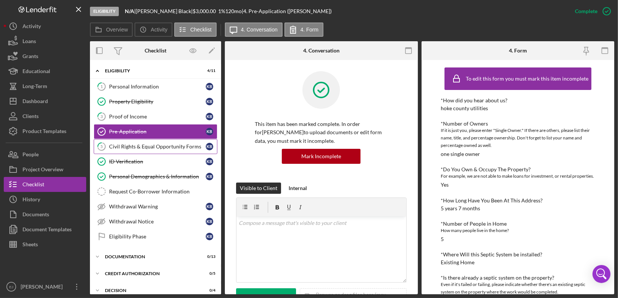
click at [162, 152] on link "5 Civil Rights & Equal Opportunity Forms K B" at bounding box center [156, 146] width 124 height 15
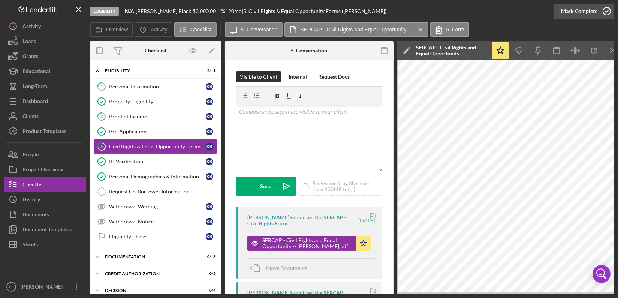
click at [608, 9] on icon "button" at bounding box center [606, 11] width 19 height 19
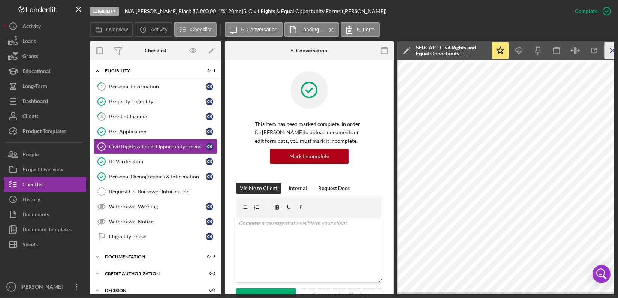
click at [607, 53] on icon "Icon/Menu Close" at bounding box center [612, 50] width 17 height 17
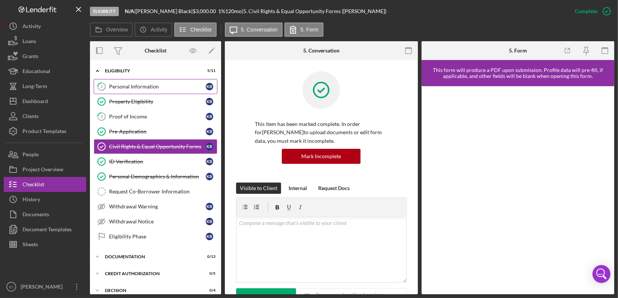
click at [129, 86] on div "Personal Information" at bounding box center [157, 87] width 97 height 6
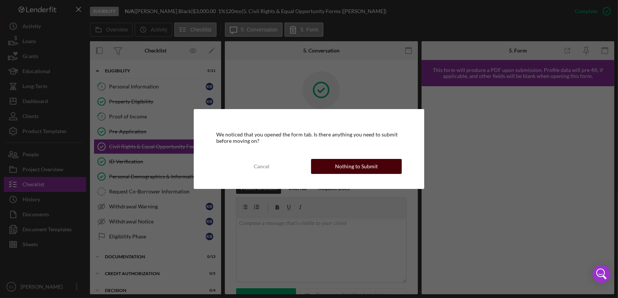
click at [373, 165] on div "Nothing to Submit" at bounding box center [356, 166] width 43 height 15
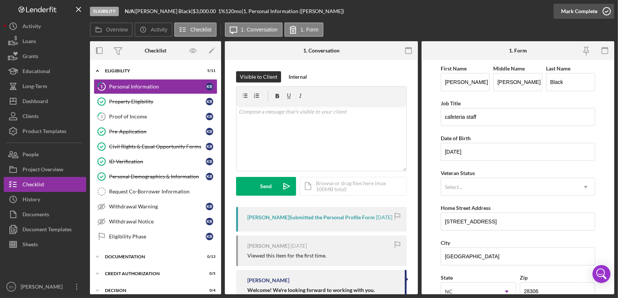
click at [610, 9] on icon "button" at bounding box center [606, 11] width 19 height 19
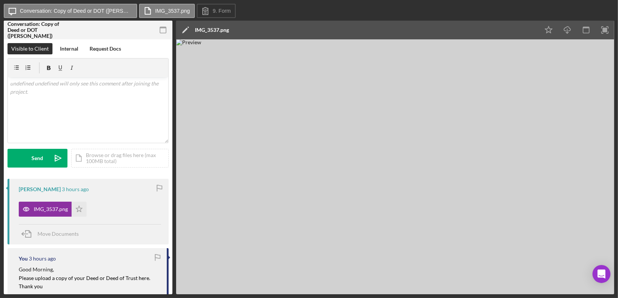
click at [427, 15] on div "Icon/Message Conversation: Copy of Deed or DOT ([PERSON_NAME]) IMG_3537.png 9. …" at bounding box center [309, 11] width 610 height 15
click at [513, 82] on img at bounding box center [395, 166] width 438 height 255
